Goal: Task Accomplishment & Management: Manage account settings

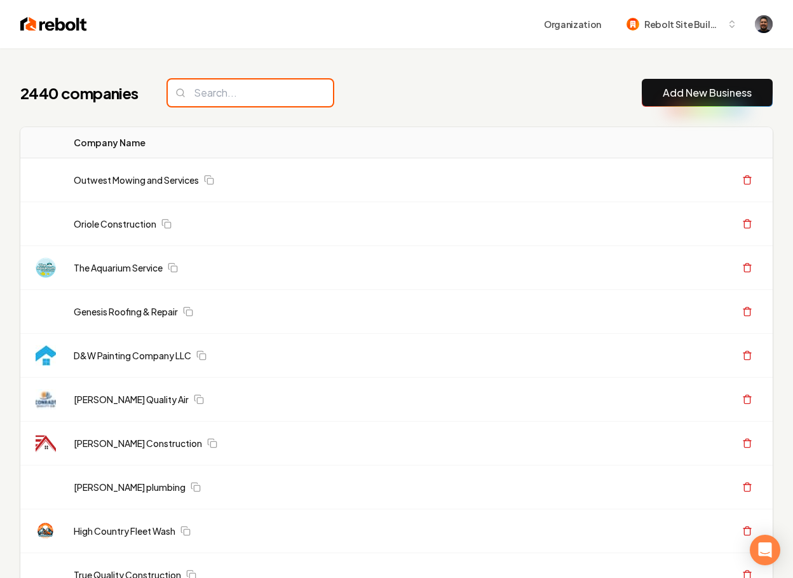
click at [210, 94] on input "search" at bounding box center [250, 92] width 165 height 27
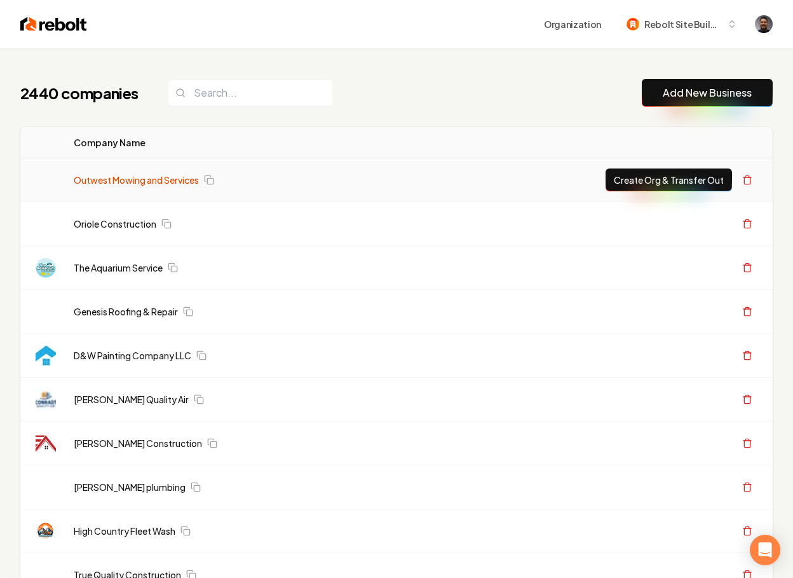
click at [135, 183] on link "Outwest Mowing and Services" at bounding box center [136, 179] width 125 height 13
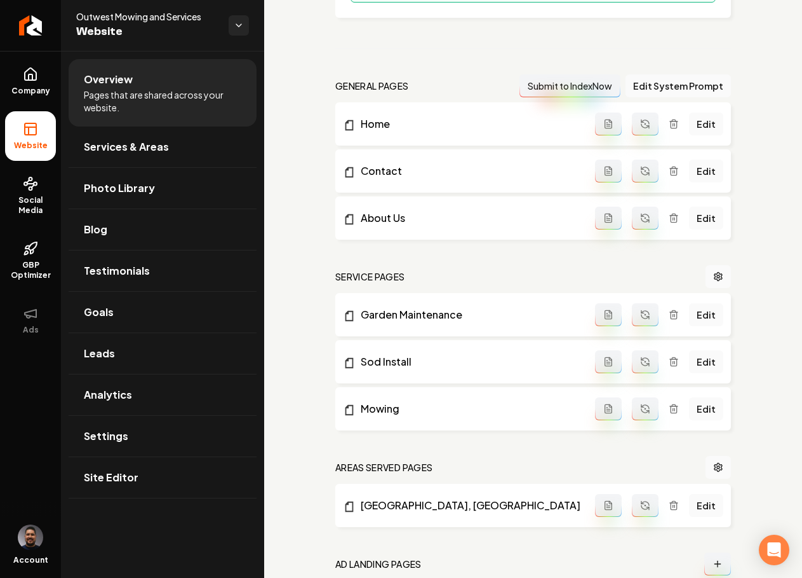
scroll to position [501, 0]
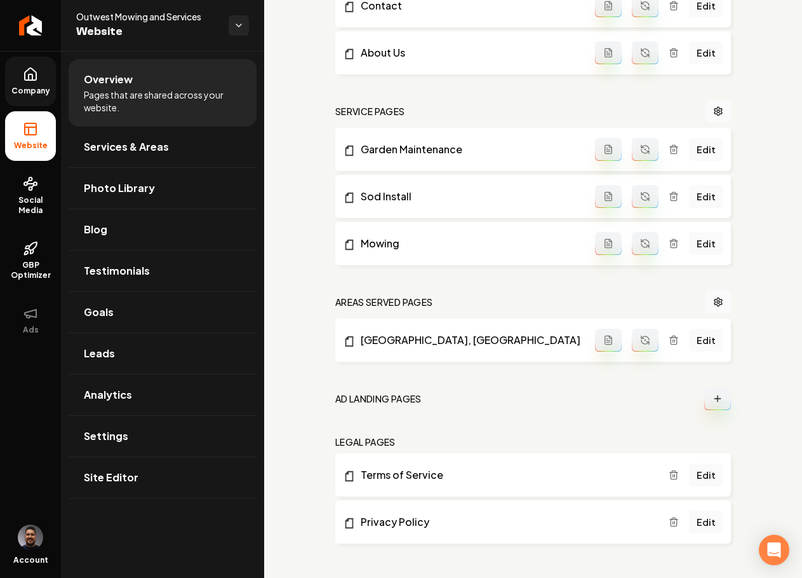
click at [25, 83] on link "Company" at bounding box center [30, 82] width 51 height 50
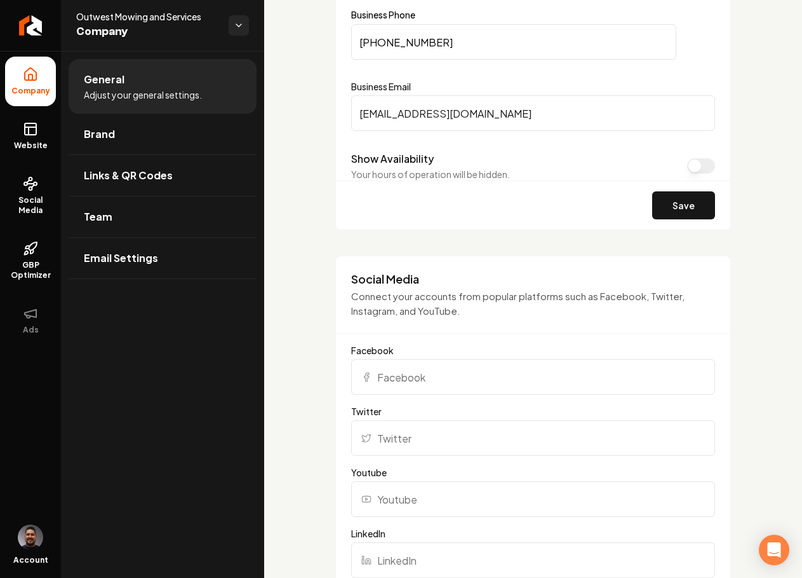
scroll to position [445, 0]
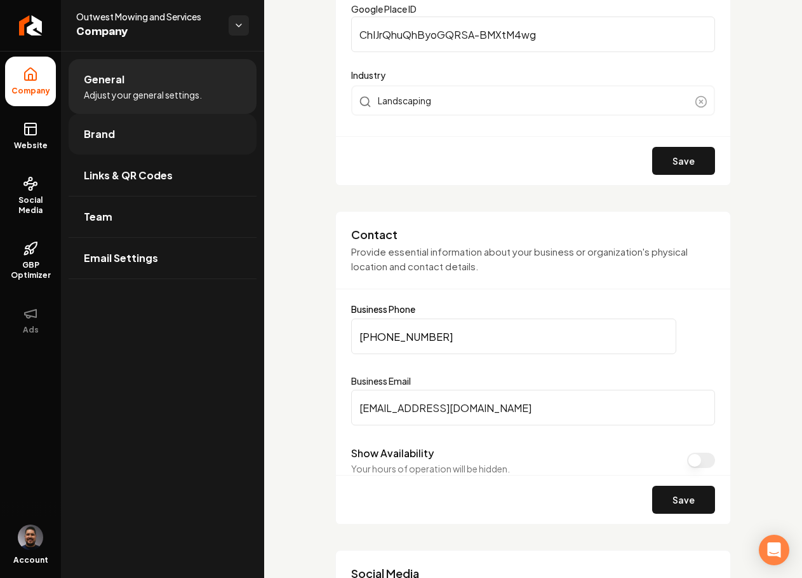
click at [100, 142] on link "Brand" at bounding box center [163, 134] width 188 height 41
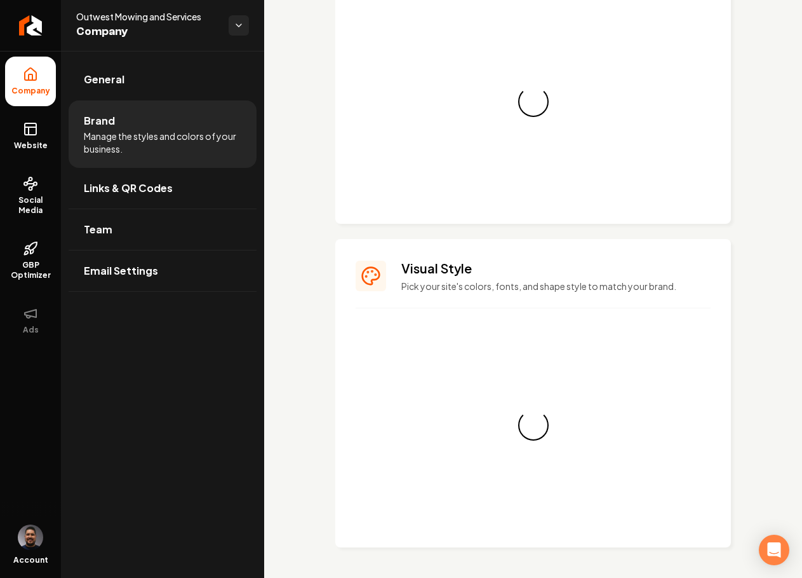
scroll to position [445, 0]
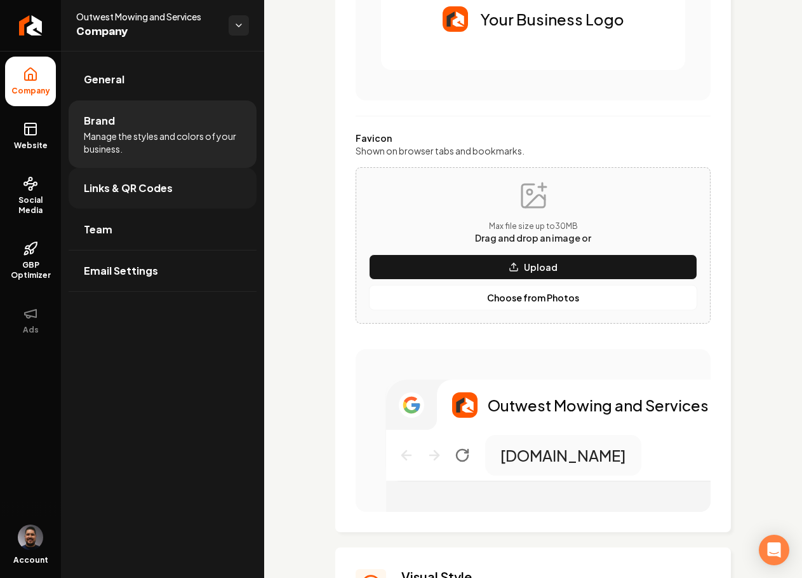
click at [198, 179] on link "Links & QR Codes" at bounding box center [163, 188] width 188 height 41
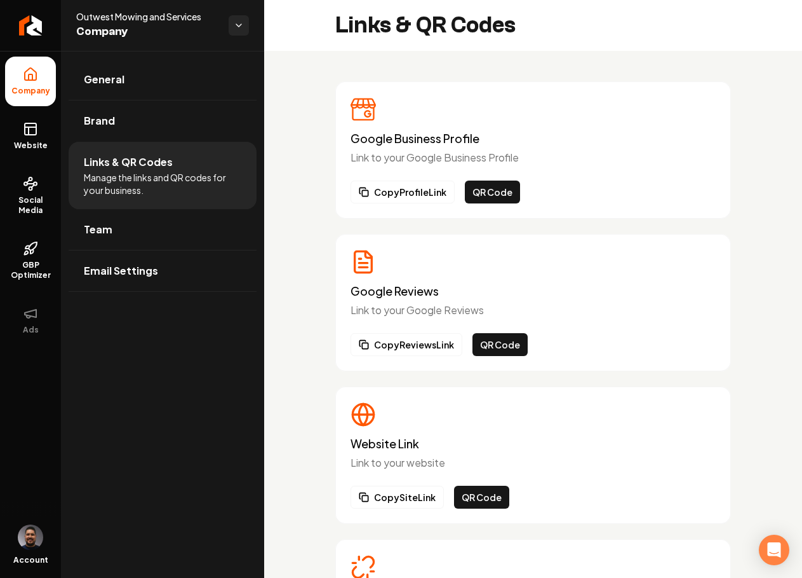
scroll to position [129, 0]
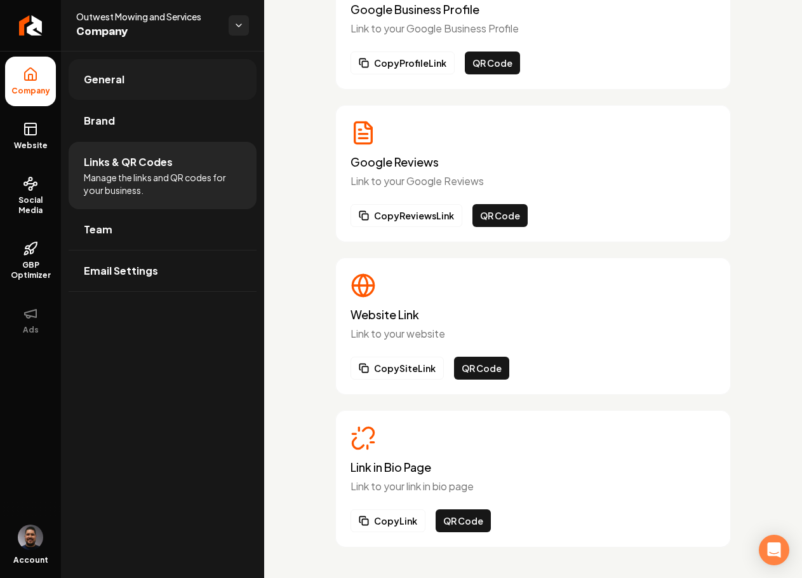
click at [97, 78] on span "General" at bounding box center [104, 79] width 41 height 15
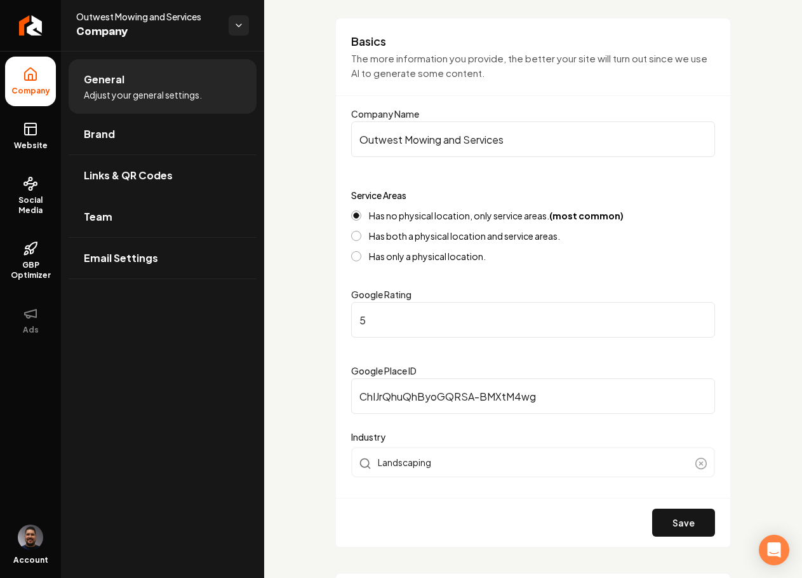
scroll to position [233, 0]
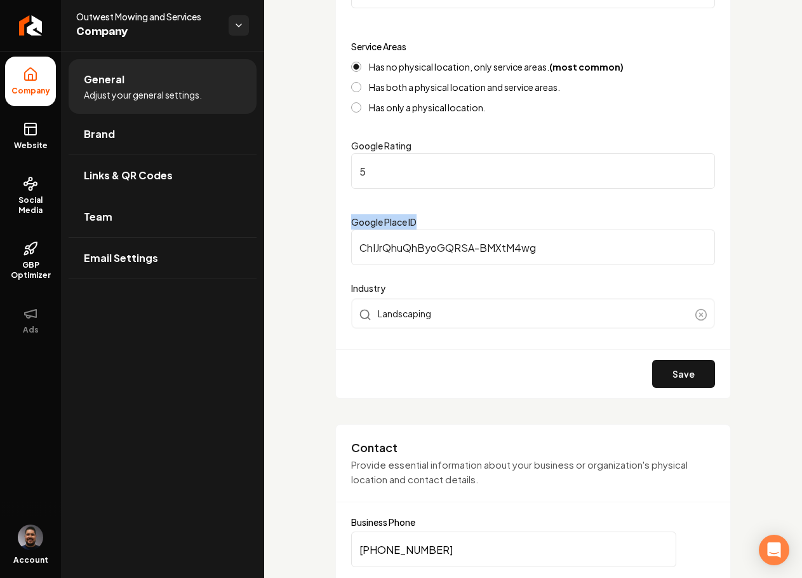
drag, startPoint x: 421, startPoint y: 224, endPoint x: 358, endPoint y: 212, distance: 64.0
click at [358, 212] on form "Company Name Outwest Mowing and Services Service Areas Has no physical location…" at bounding box center [533, 177] width 364 height 440
copy label "Google Place ID"
